Goal: Task Accomplishment & Management: Manage account settings

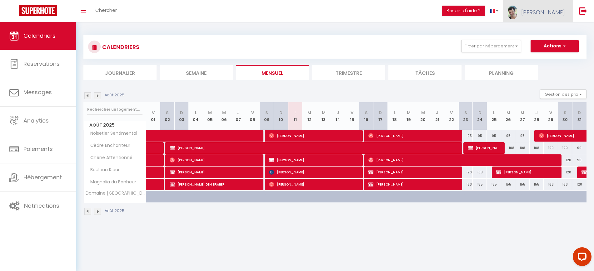
click at [556, 18] on link "[PERSON_NAME]" at bounding box center [538, 11] width 70 height 22
click at [545, 35] on link "Paramètres" at bounding box center [548, 31] width 46 height 11
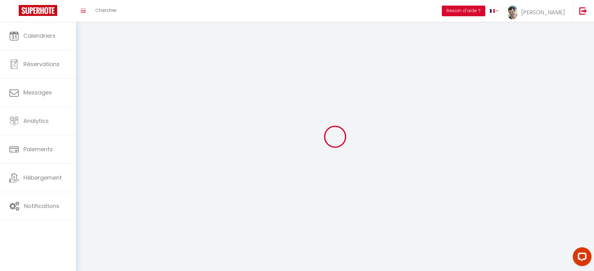
type input "cgDe3VEwbWratCsdav023fSZD"
type input "MeCjlLEkmb3dMoOhqzGB7mOkc"
type input "[URL][DOMAIN_NAME]"
select select "fr"
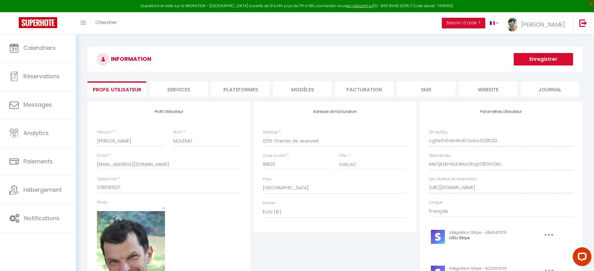
click at [250, 95] on li "Plateformes" at bounding box center [240, 89] width 59 height 15
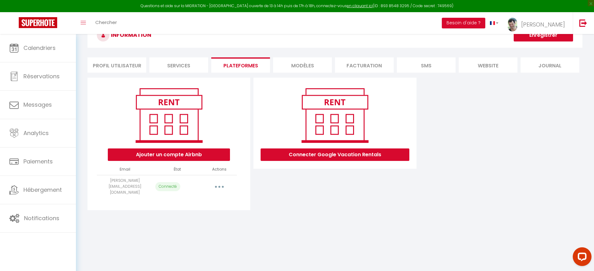
scroll to position [34, 0]
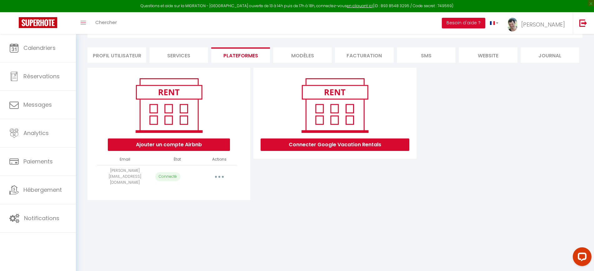
click at [224, 172] on button "button" at bounding box center [219, 177] width 17 height 10
click at [205, 189] on link "Importer les appartements" at bounding box center [191, 191] width 69 height 11
select select "65235"
select select "65239"
select select "65237"
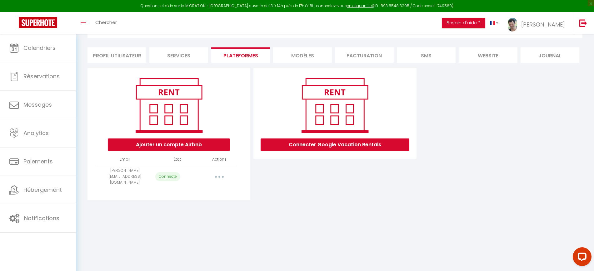
select select "65236"
select select "65238"
select select "65404"
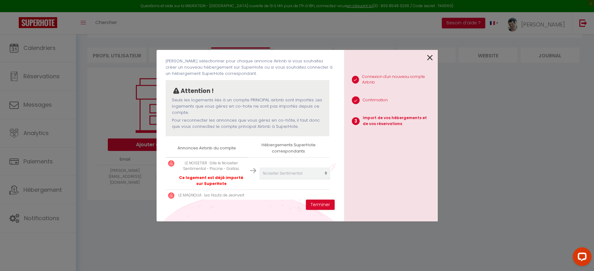
scroll to position [30, 0]
click at [430, 57] on icon at bounding box center [430, 57] width 6 height 9
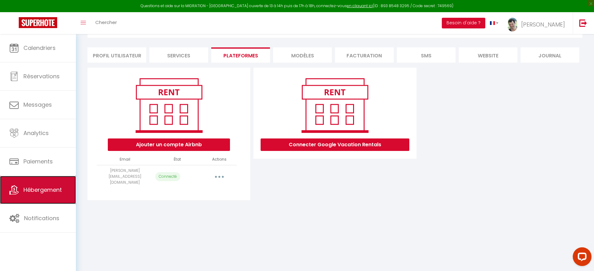
click at [64, 189] on link "Hébergement" at bounding box center [38, 190] width 76 height 28
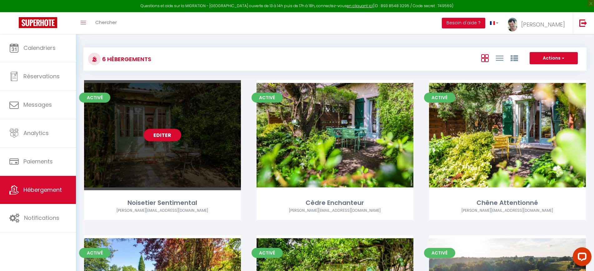
click at [160, 135] on link "Editer" at bounding box center [162, 135] width 37 height 12
select select "3"
select select "2"
select select "1"
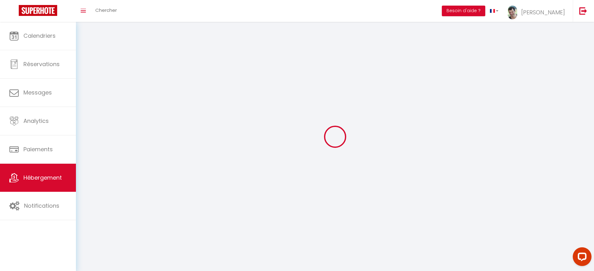
select select
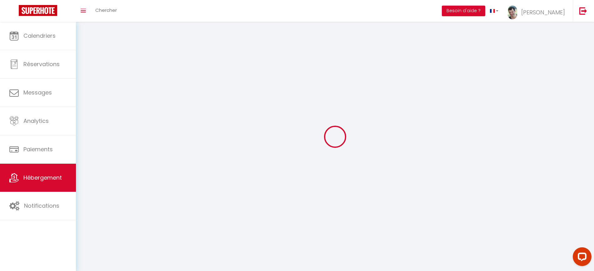
select select
checkbox input "false"
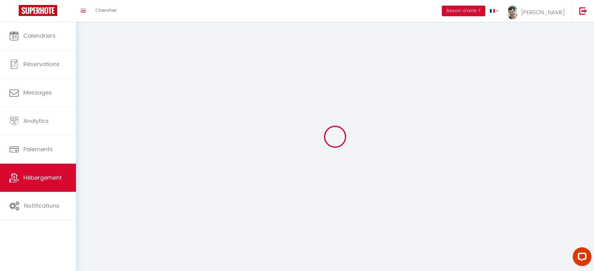
select select
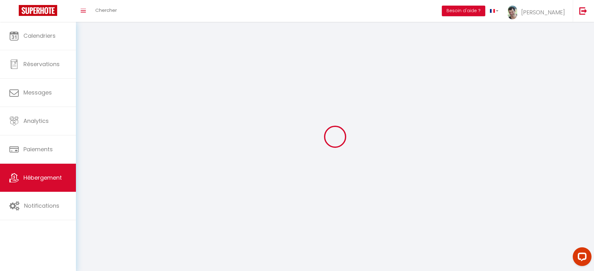
select select
checkbox input "false"
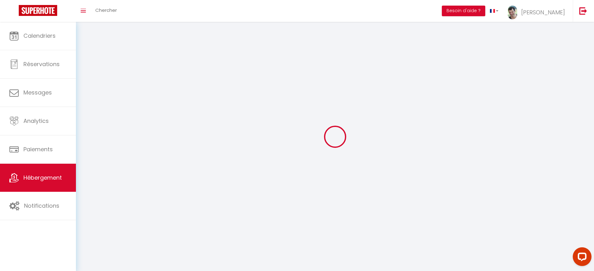
checkbox input "false"
select select
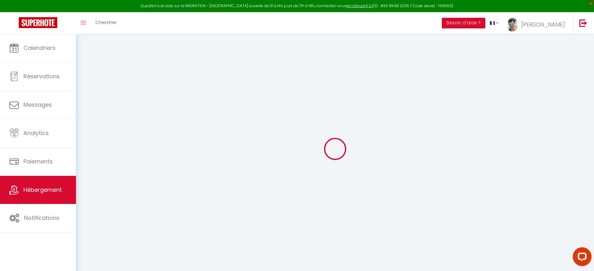
checkbox input "false"
checkbox input "true"
checkbox input "false"
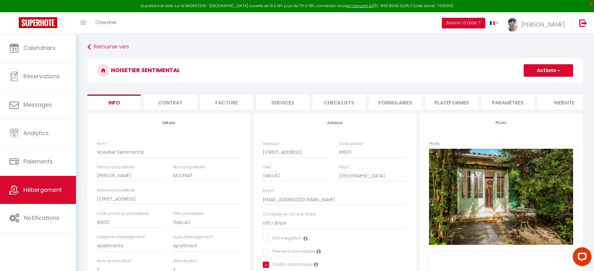
click at [445, 104] on li "Plateformes" at bounding box center [451, 102] width 53 height 15
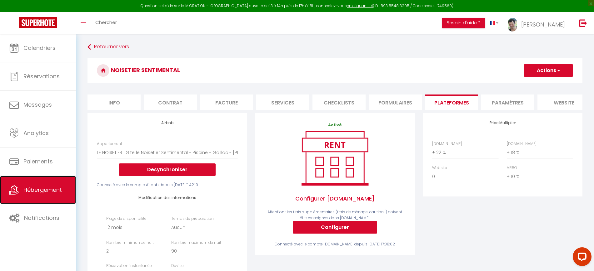
click at [55, 184] on link "Hébergement" at bounding box center [38, 190] width 76 height 28
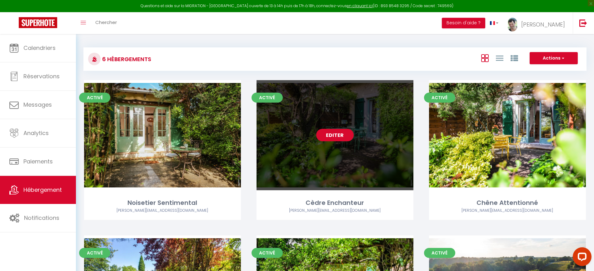
click at [327, 141] on link "Editer" at bounding box center [334, 135] width 37 height 12
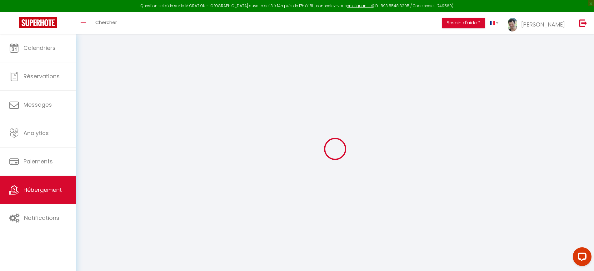
checkbox input "false"
checkbox input "true"
checkbox input "false"
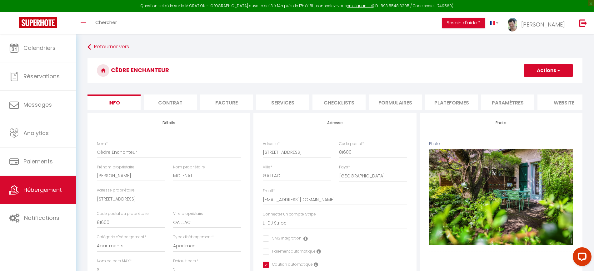
click at [458, 97] on li "Plateformes" at bounding box center [451, 102] width 53 height 15
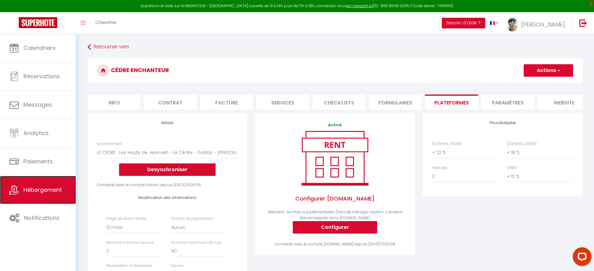
click at [68, 184] on link "Hébergement" at bounding box center [38, 190] width 76 height 28
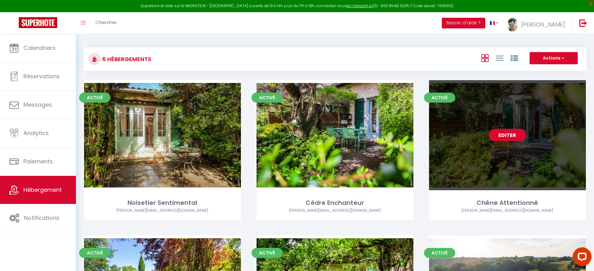
click at [502, 127] on div "Editer" at bounding box center [507, 135] width 157 height 110
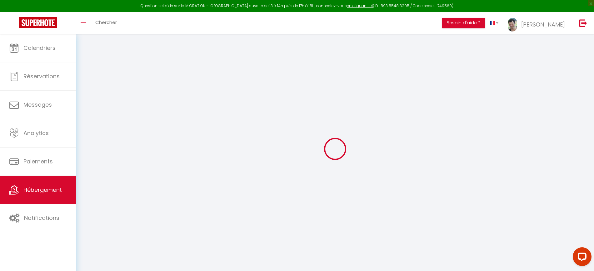
checkbox input "false"
checkbox input "true"
checkbox input "false"
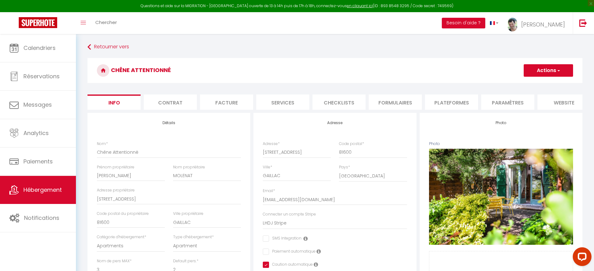
click at [444, 103] on li "Plateformes" at bounding box center [451, 102] width 53 height 15
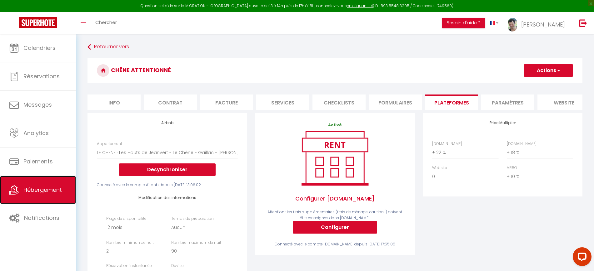
click at [60, 183] on link "Hébergement" at bounding box center [38, 190] width 76 height 28
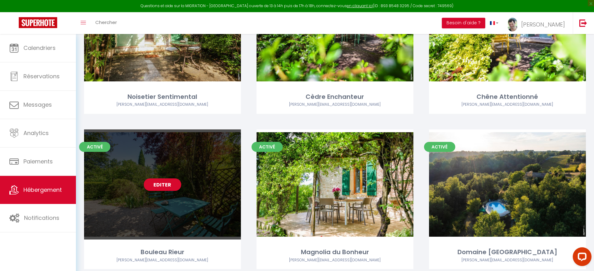
scroll to position [127, 0]
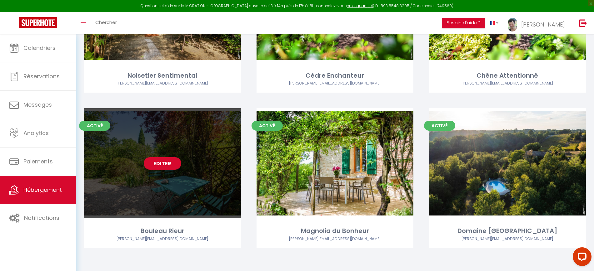
click at [152, 163] on link "Editer" at bounding box center [162, 163] width 37 height 12
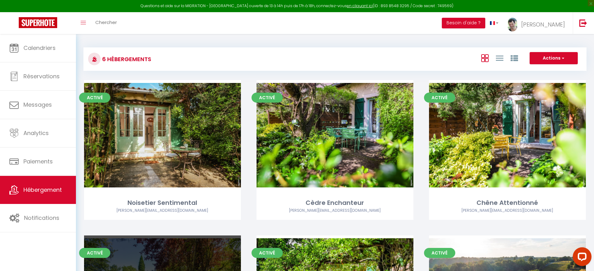
select select "3"
select select "2"
select select "1"
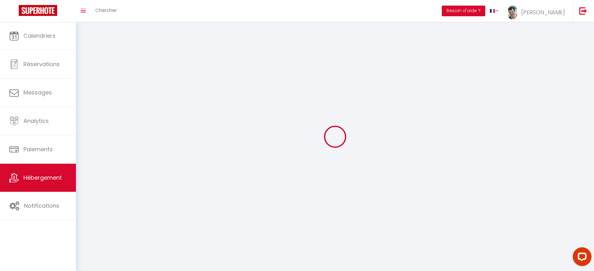
select select
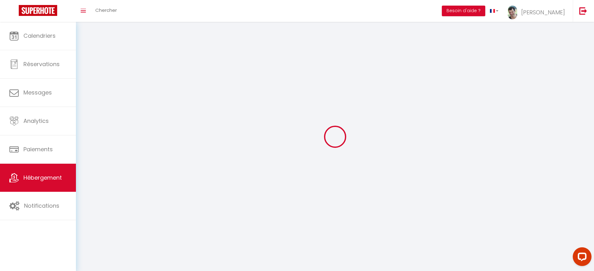
select select
checkbox input "false"
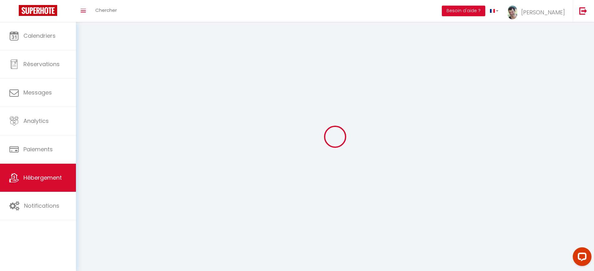
select select
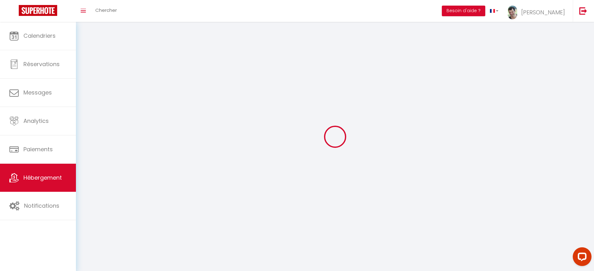
select select
checkbox input "false"
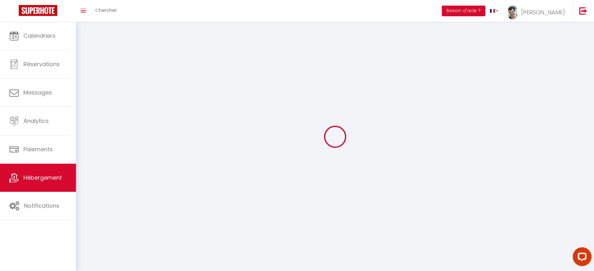
checkbox input "false"
select select
select select "28"
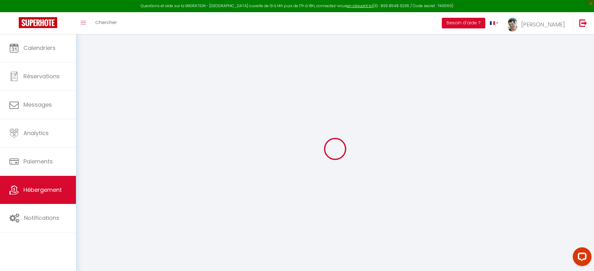
select select
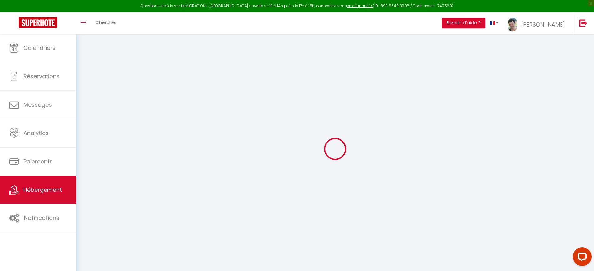
select select
checkbox input "false"
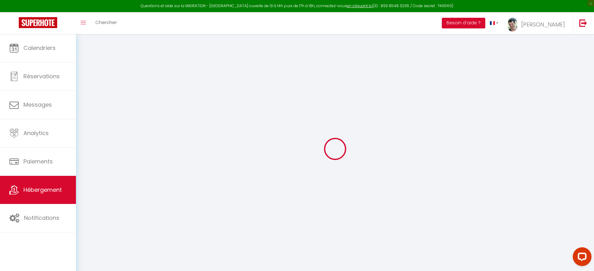
select select
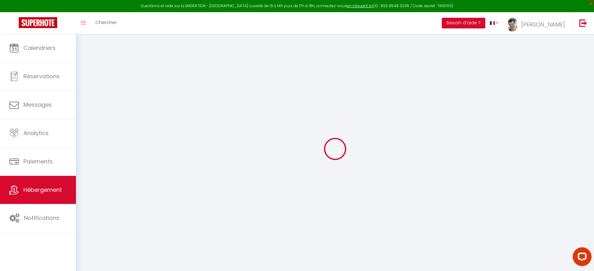
select select
checkbox input "false"
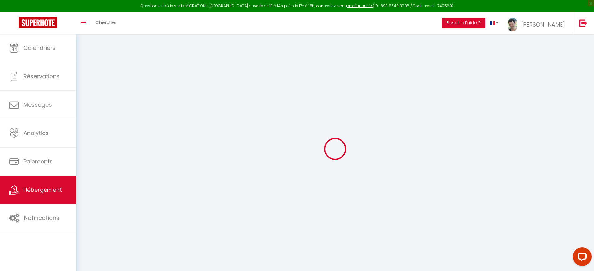
checkbox input "false"
select select
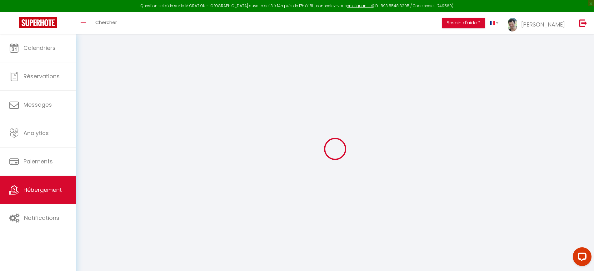
select select
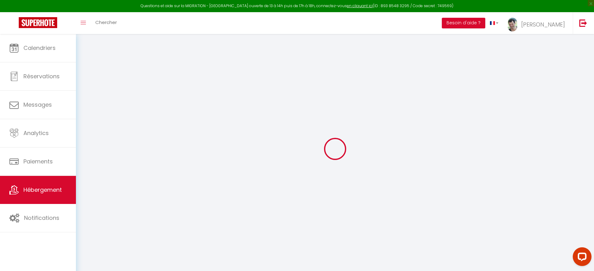
checkbox input "false"
select select
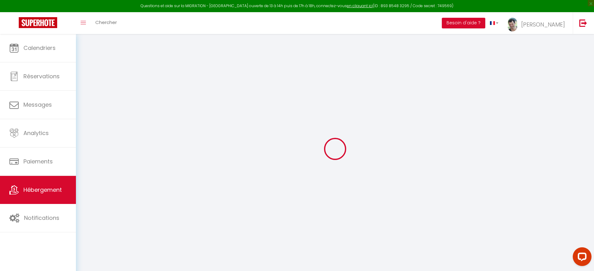
select select
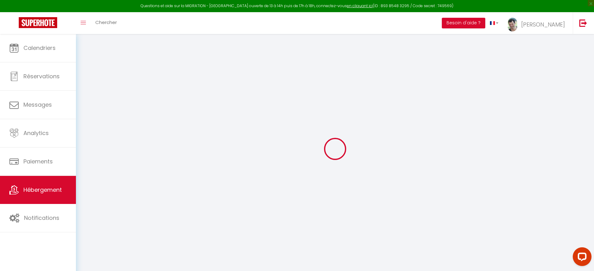
select select
checkbox input "false"
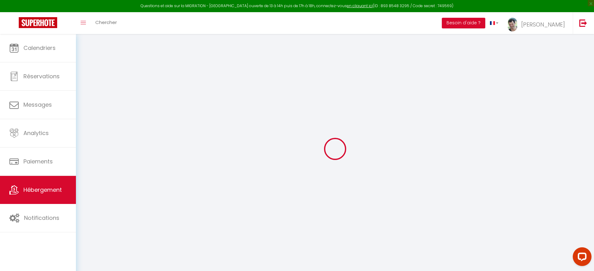
checkbox input "false"
select select
type input "Bouleau Rieur"
type input "[PERSON_NAME]"
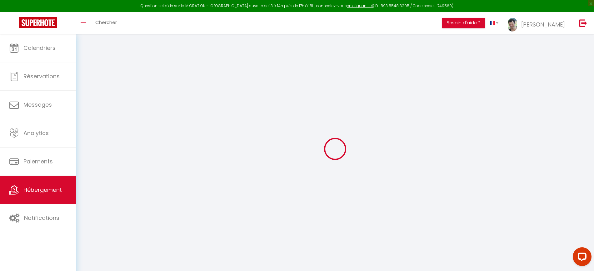
type input "MOLENAT"
type input "[STREET_ADDRESS]"
type input "81600"
type input "GAILLAC"
type input "75"
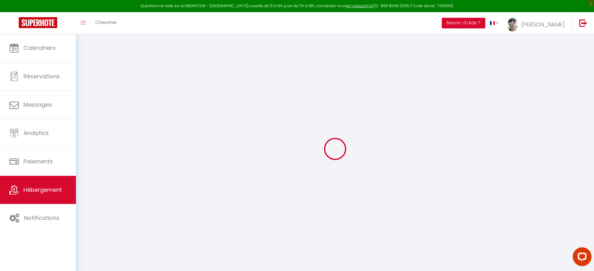
type input "15"
type input "35"
type input "1.05"
type input "400"
select select
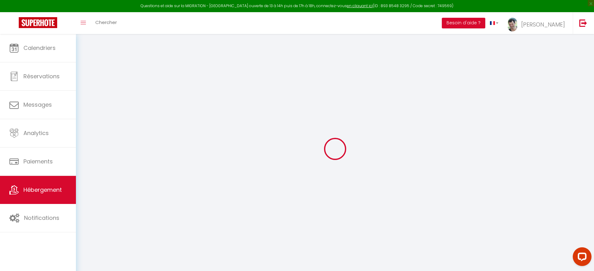
select select
type input "[STREET_ADDRESS]"
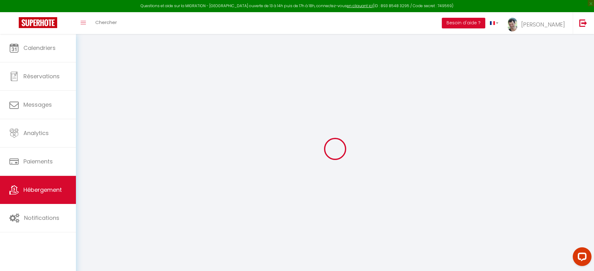
type input "81600"
type input "GAILLAC"
type input "[EMAIL_ADDRESS][DOMAIN_NAME]"
select select "14169"
checkbox input "false"
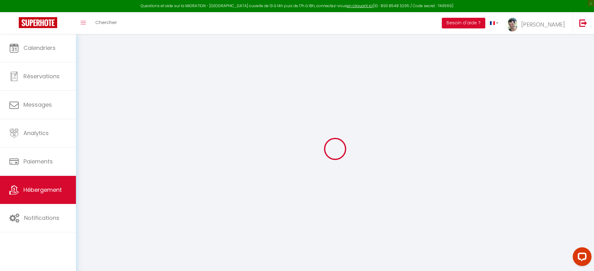
checkbox input "false"
checkbox input "true"
checkbox input "false"
select select
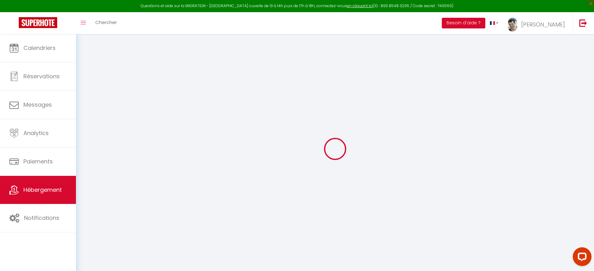
type input "0"
checkbox input "false"
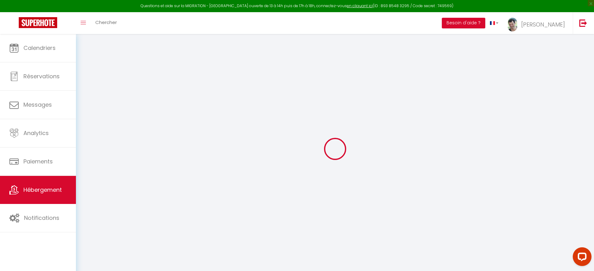
checkbox input "false"
checkbox input "true"
checkbox input "false"
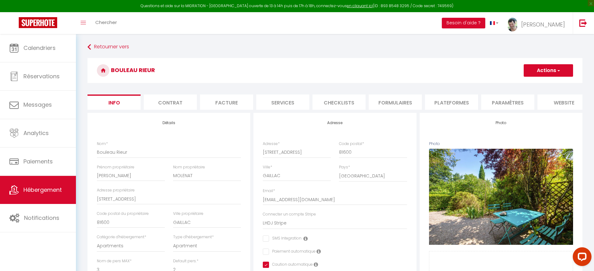
click at [435, 101] on li "Plateformes" at bounding box center [451, 102] width 53 height 15
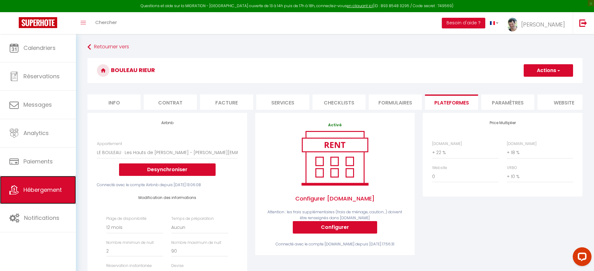
click at [60, 189] on span "Hébergement" at bounding box center [42, 190] width 38 height 8
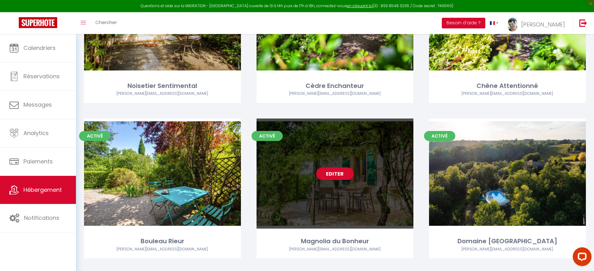
scroll to position [127, 0]
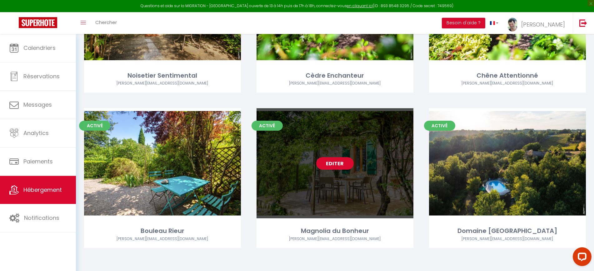
click at [330, 162] on link "Editer" at bounding box center [334, 163] width 37 height 12
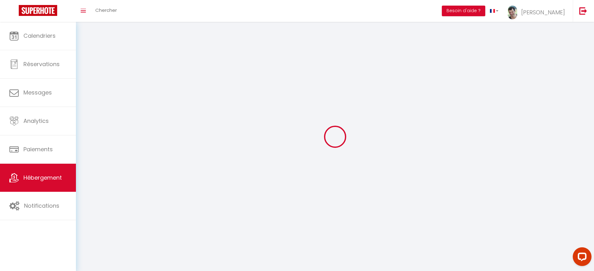
select select "1"
select select
select select "28"
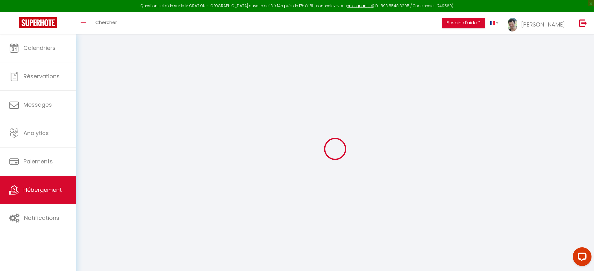
select select
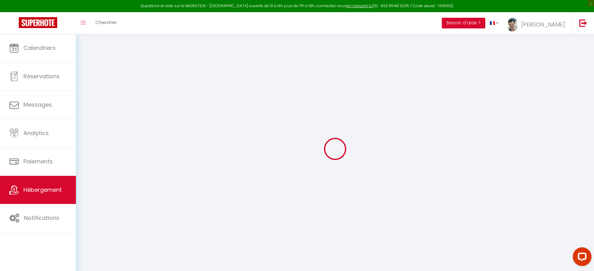
select select
checkbox input "false"
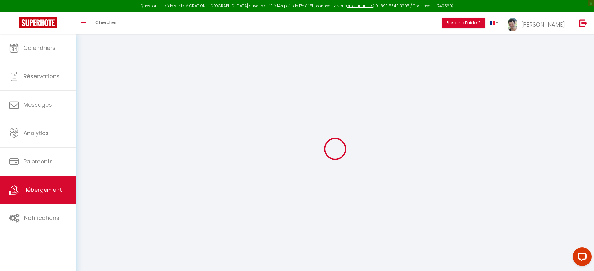
select select
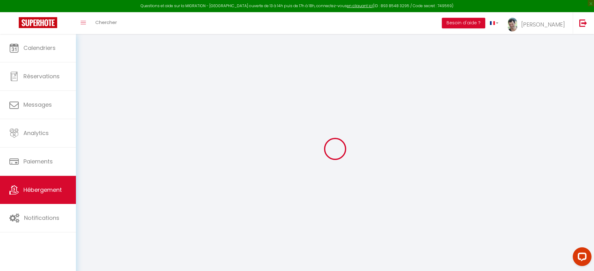
select select
checkbox input "false"
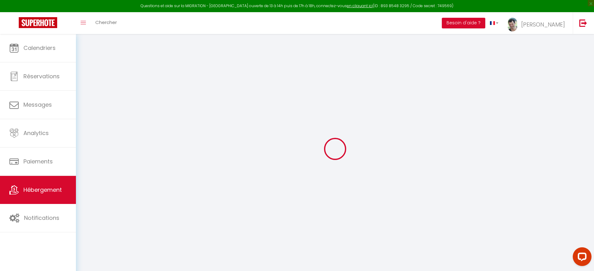
checkbox input "false"
select select
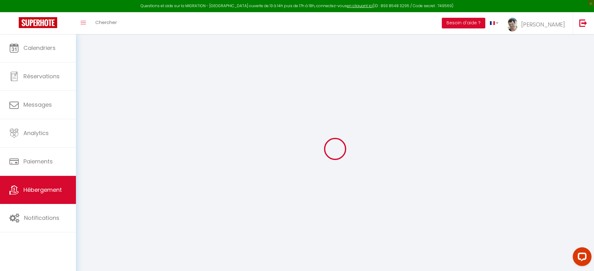
select select
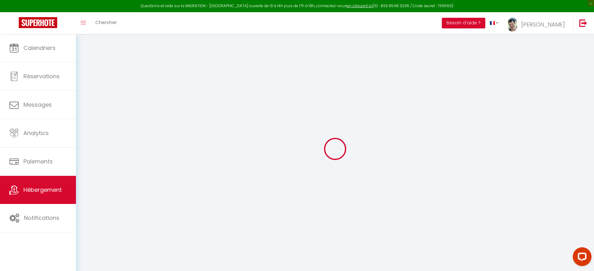
checkbox input "false"
select select
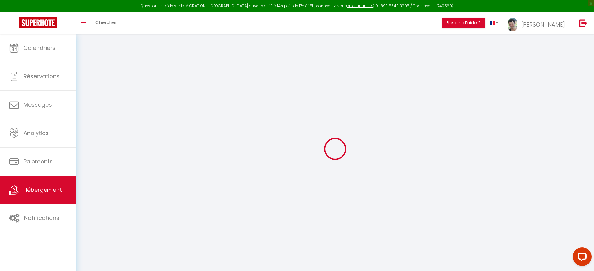
select select
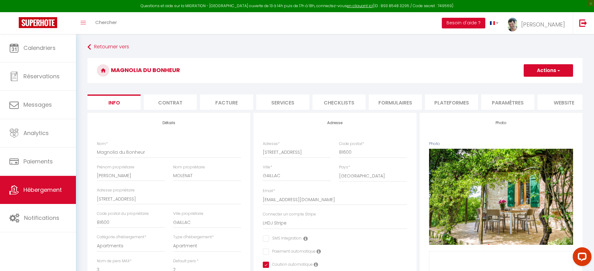
click at [463, 103] on li "Plateformes" at bounding box center [451, 102] width 53 height 15
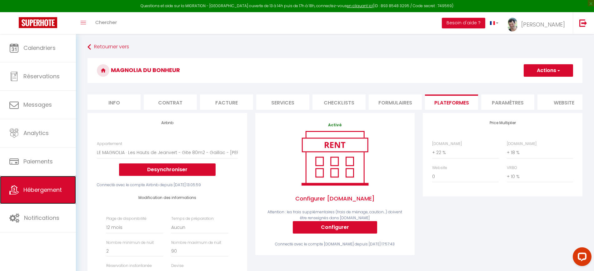
click at [64, 192] on link "Hébergement" at bounding box center [38, 190] width 76 height 28
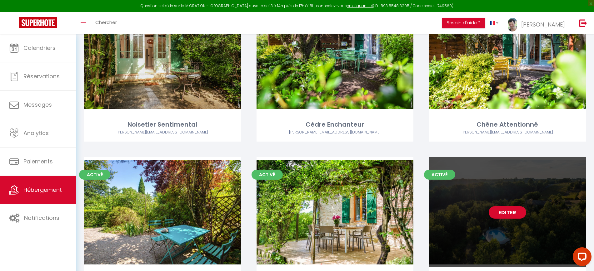
scroll to position [127, 0]
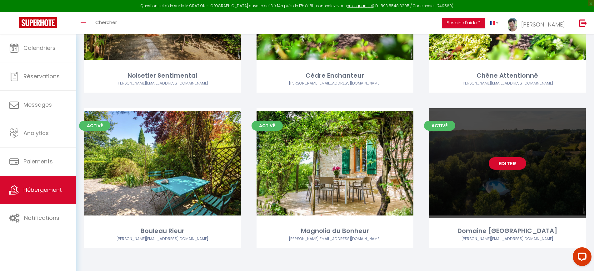
click at [508, 167] on link "Editer" at bounding box center [507, 163] width 37 height 12
